Goal: Find specific page/section: Find specific page/section

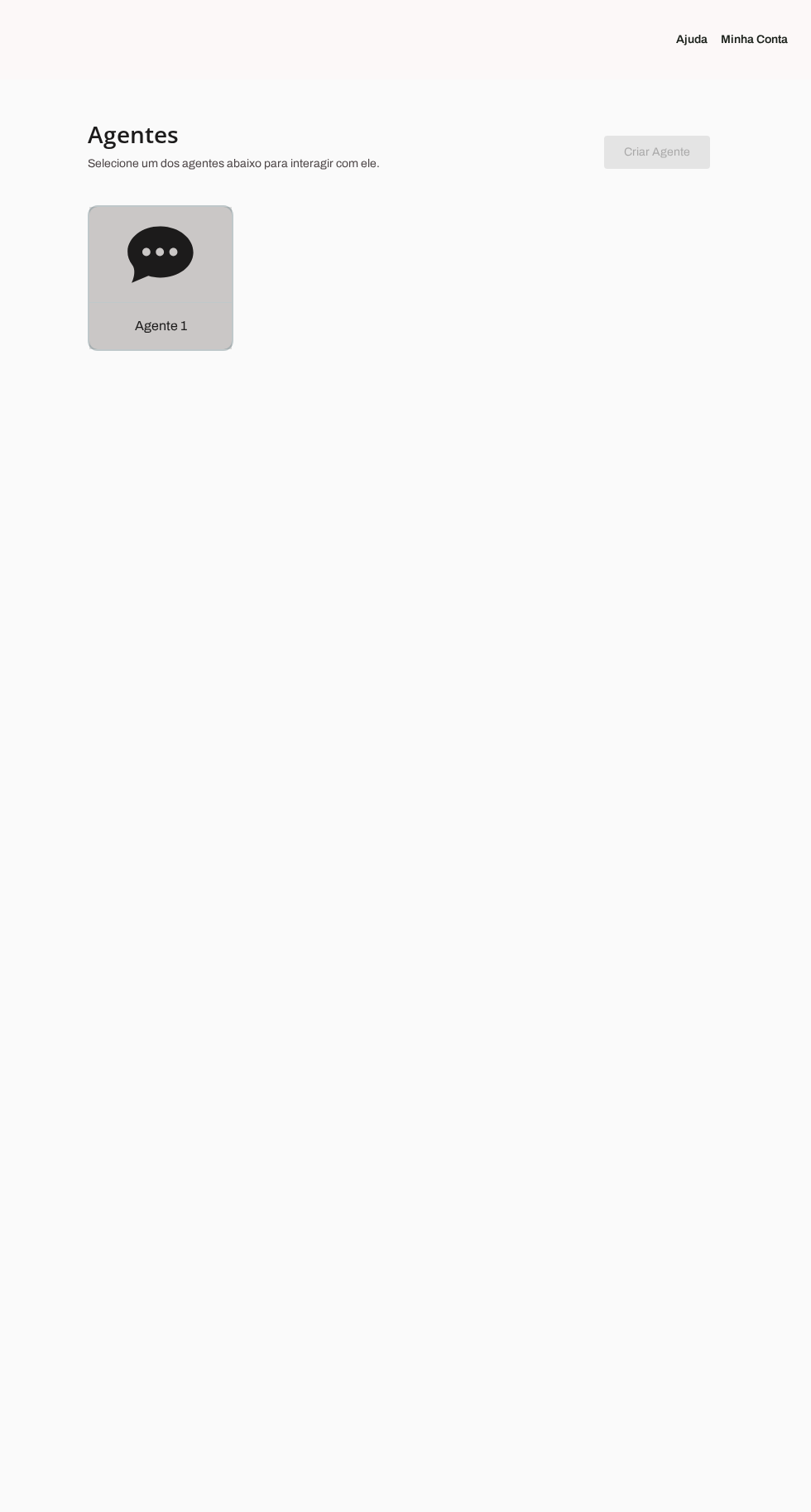
click at [173, 299] on div "Agente 1" at bounding box center [160, 278] width 142 height 142
